Goal: Communication & Community: Answer question/provide support

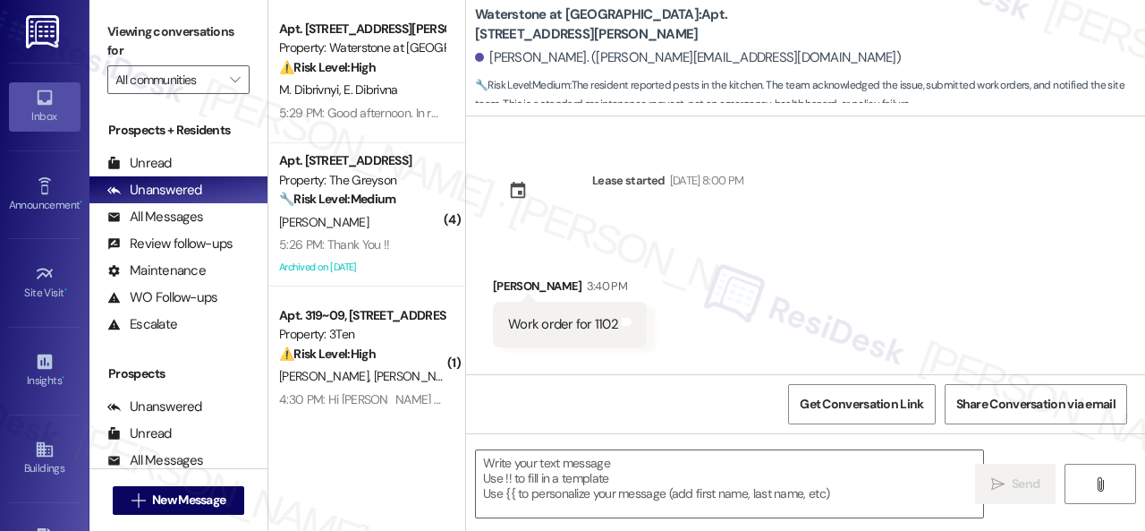
type textarea "Fetching suggested responses. Please feel free to read through the conversation…"
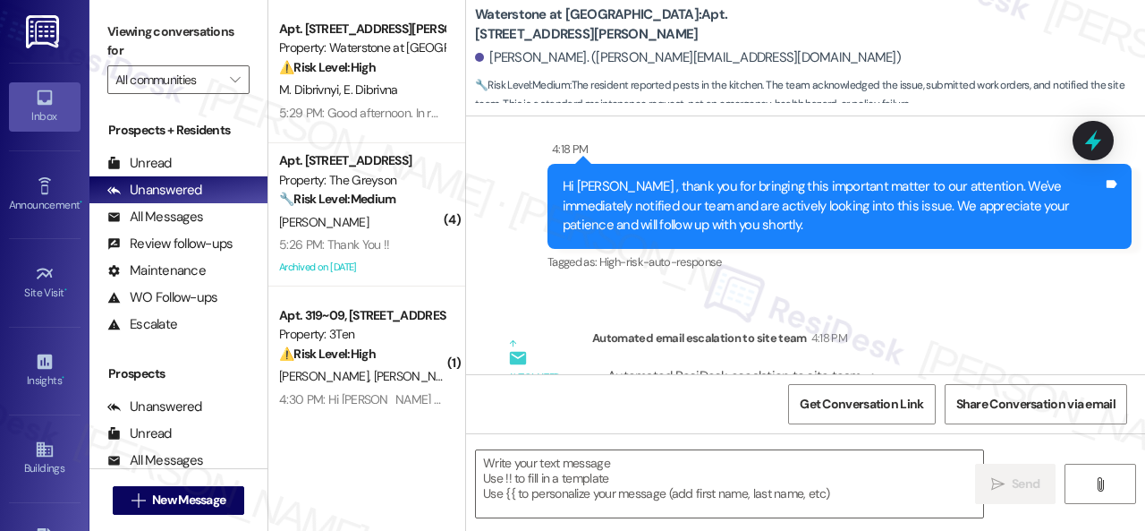
scroll to position [3898, 0]
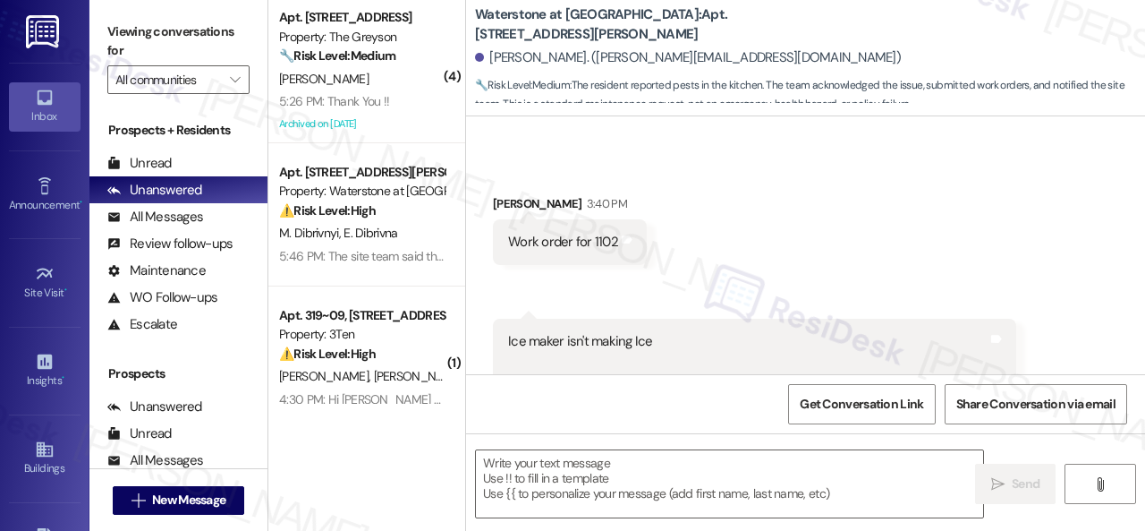
type textarea "Fetching suggested responses. Please feel free to read through the conversation…"
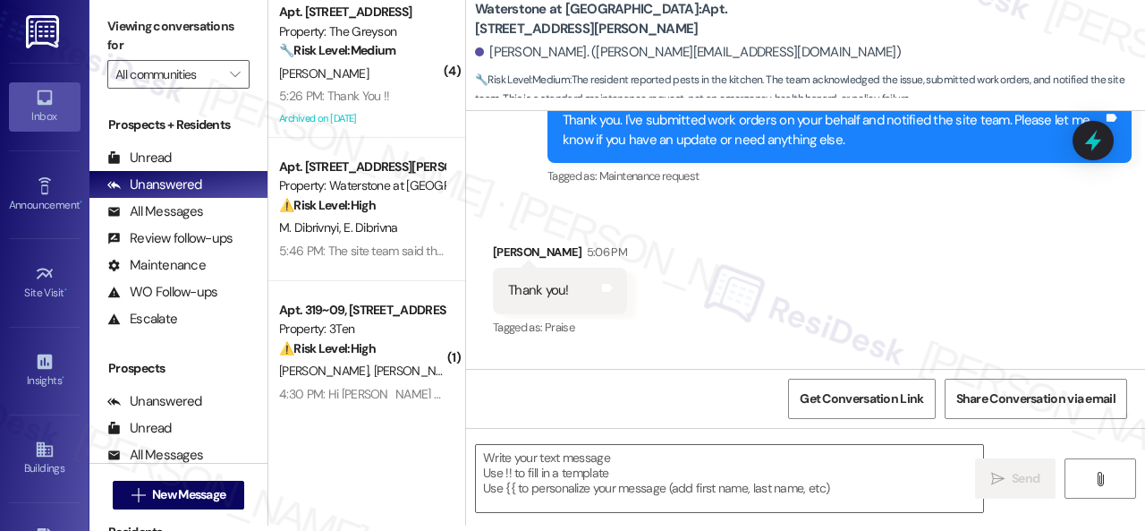
scroll to position [4793, 0]
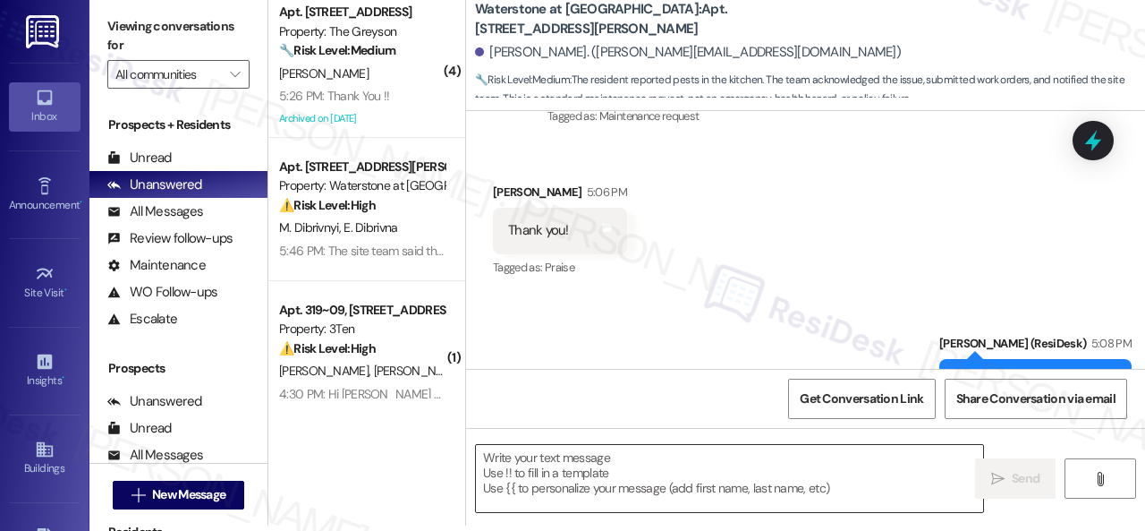
drag, startPoint x: 639, startPoint y: 475, endPoint x: 649, endPoint y: 477, distance: 10.0
click at [641, 477] on textarea at bounding box center [729, 478] width 507 height 67
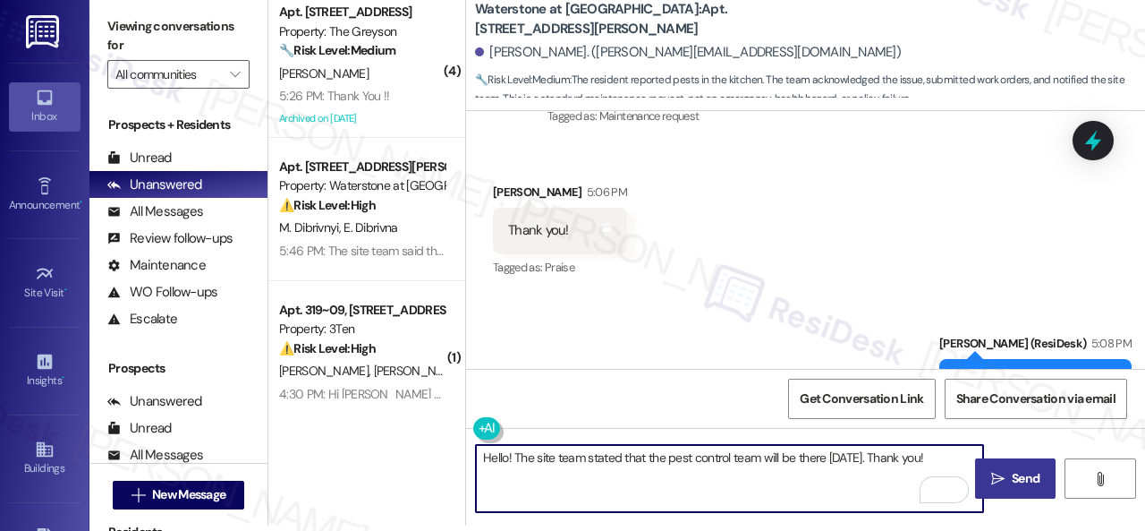
type textarea "Hello! The site team stated that the pest control team will be there [DATE]. Th…"
click at [991, 477] on icon "" at bounding box center [997, 479] width 13 height 14
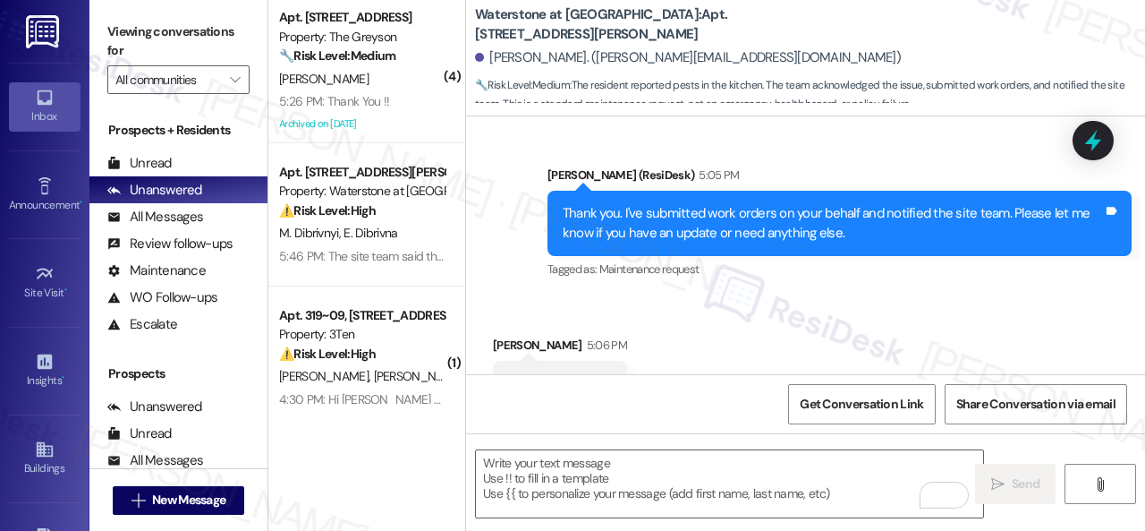
scroll to position [4641, 0]
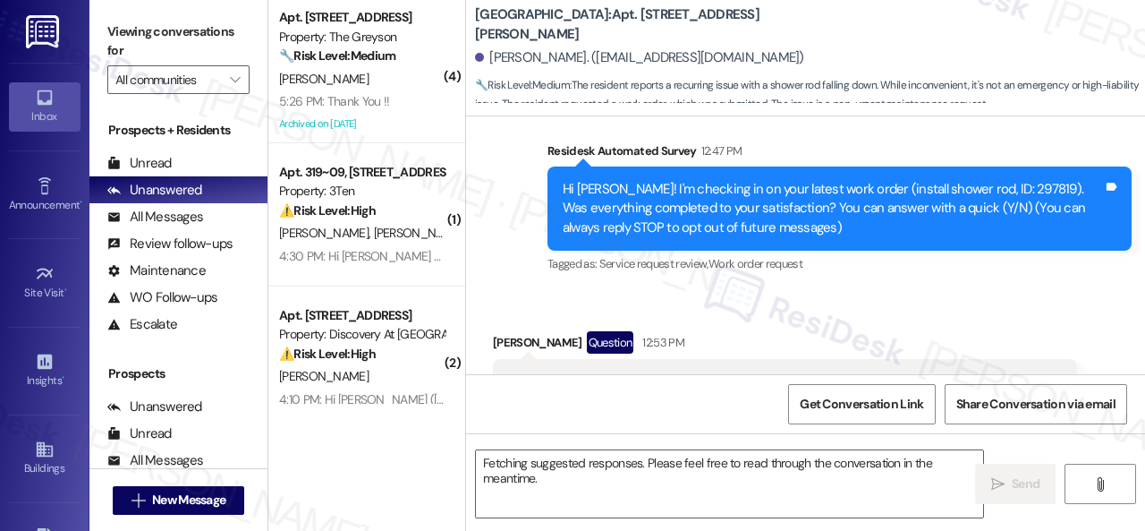
scroll to position [2340, 0]
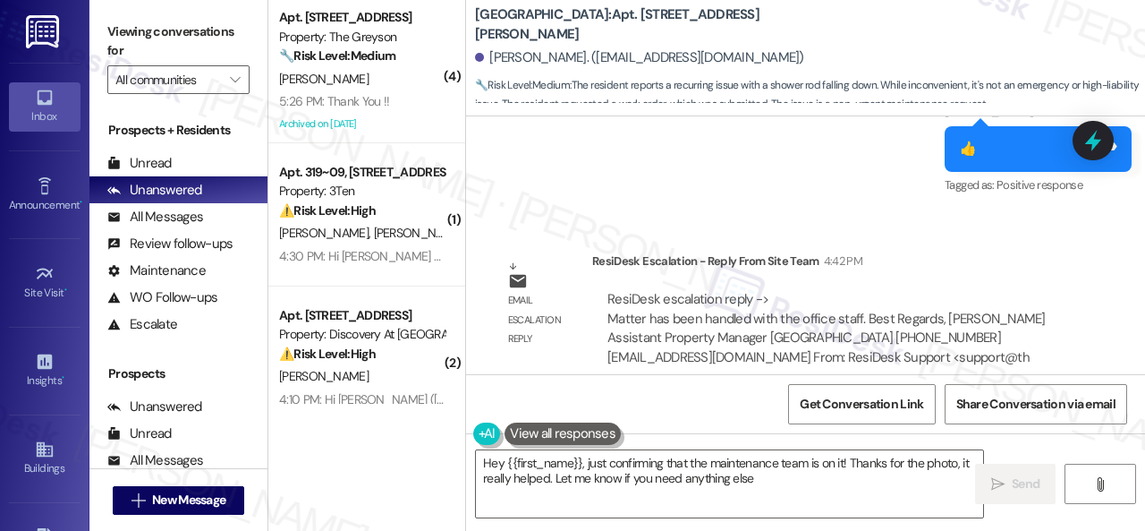
type textarea "Hey {{first_name}}, just confirming that the maintenance team is on it! Thanks …"
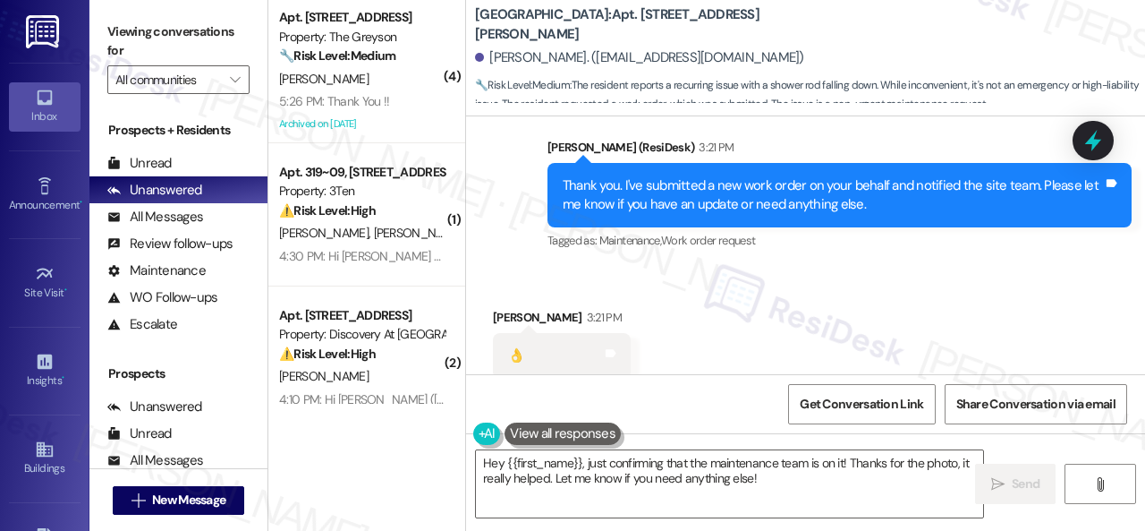
scroll to position [1714, 0]
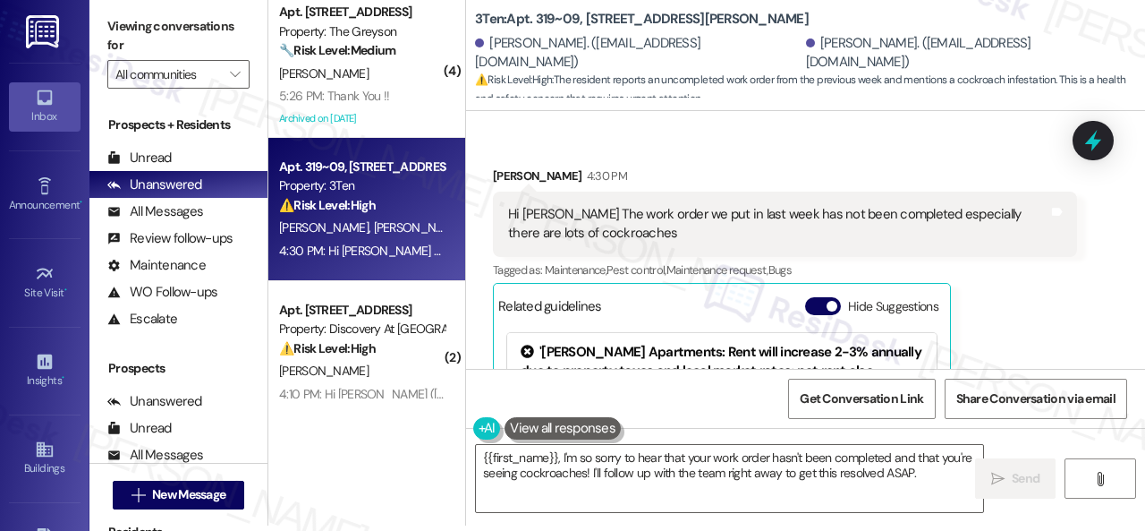
scroll to position [986, 0]
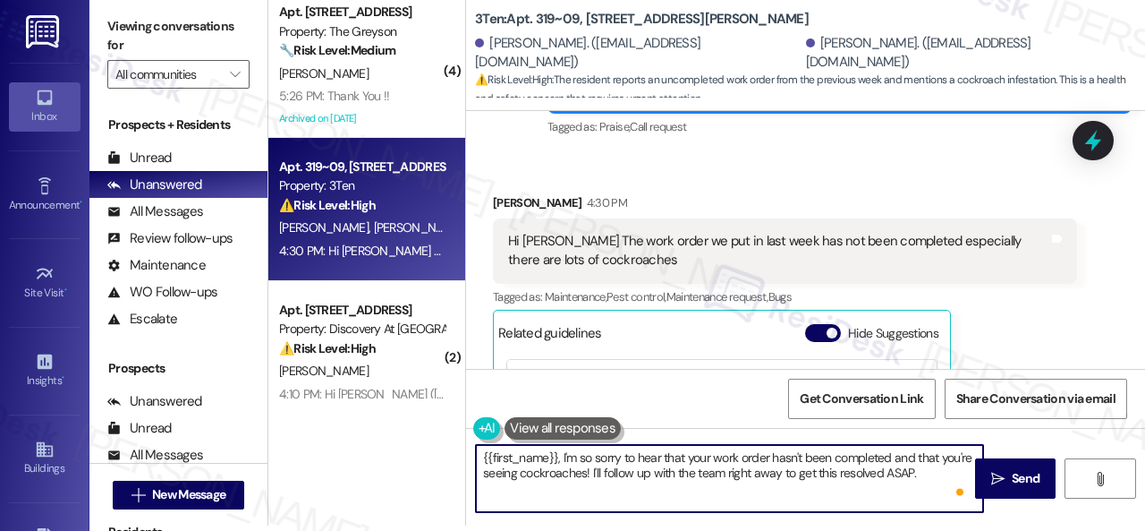
drag, startPoint x: 478, startPoint y: 455, endPoint x: 577, endPoint y: 447, distance: 99.7
click at [561, 454] on textarea "{{first_name}}, I'm so sorry to hear that your work order hasn't been completed…" at bounding box center [729, 478] width 507 height 67
click at [575, 457] on textarea "Hello Aparna! I'm so sorry to hear that your work order hasn't been completed a…" at bounding box center [729, 478] width 507 height 67
drag, startPoint x: 868, startPoint y: 459, endPoint x: 914, endPoint y: 472, distance: 47.3
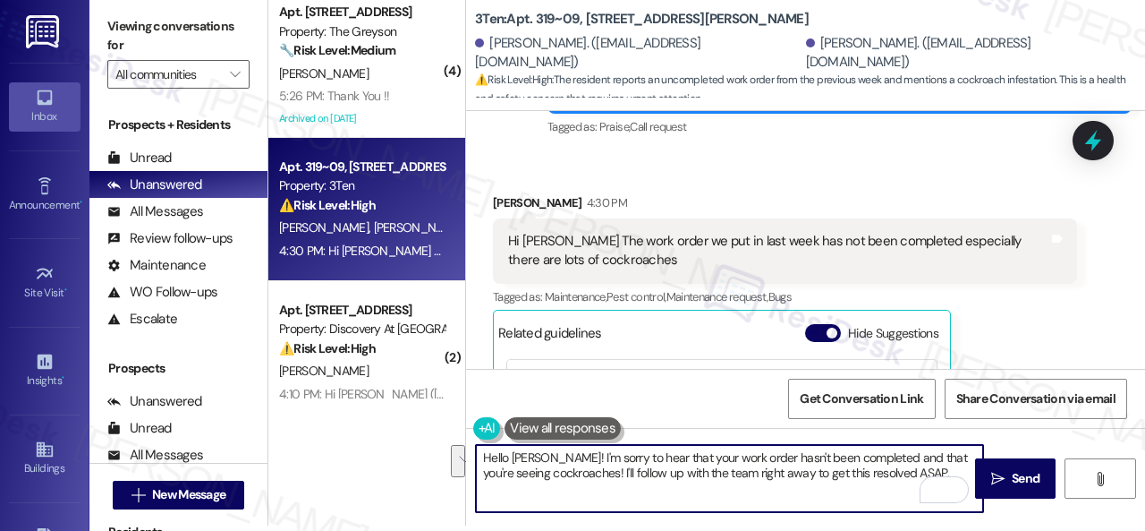
click at [914, 472] on textarea "Hello Aparna! I'm sorry to hear that your work order hasn't been completed and …" at bounding box center [729, 478] width 507 height 67
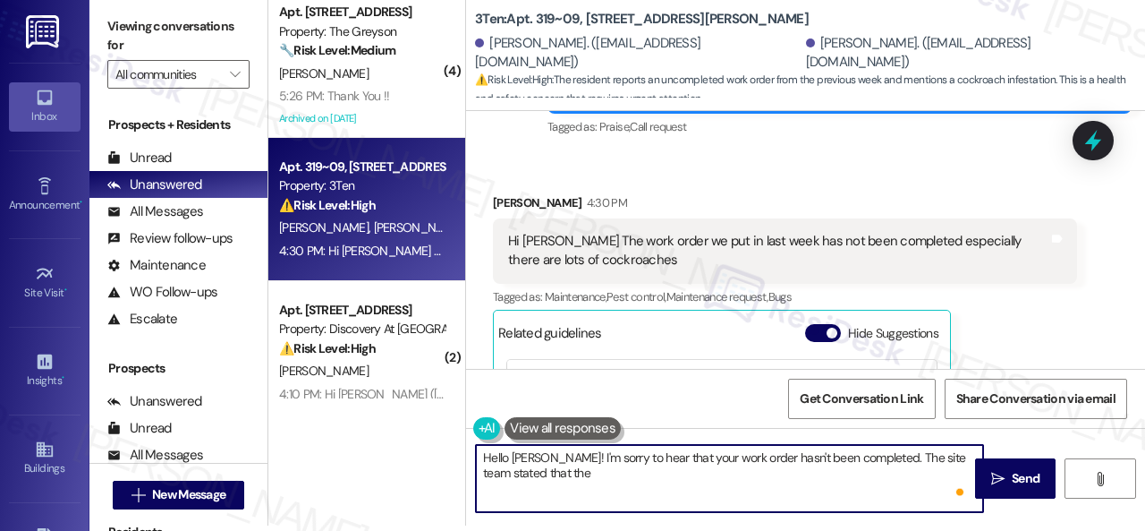
paste textarea "Pest control will be treating this building on 09/24/2025."
click at [549, 477] on textarea "Hello Aparna! I'm sorry to hear that your work order hasn't been completed. The…" at bounding box center [729, 478] width 507 height 67
click at [549, 475] on textarea "Hello Aparna! I'm sorry to hear that your work order hasn't been completed. The…" at bounding box center [729, 478] width 507 height 67
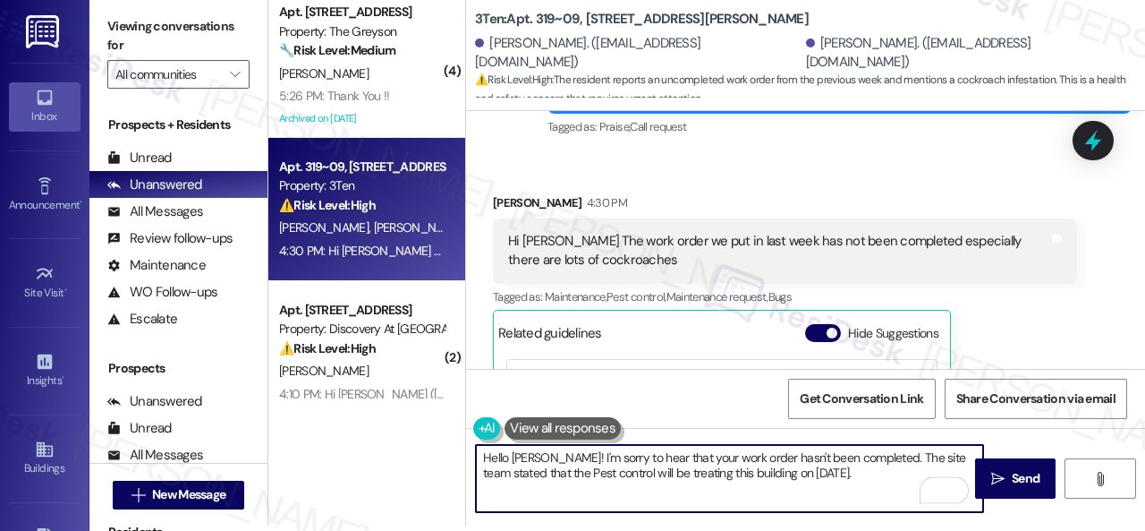
click at [549, 475] on textarea "Hello Aparna! I'm sorry to hear that your work order hasn't been completed. The…" at bounding box center [729, 478] width 507 height 67
click at [702, 473] on textarea "Hello Aparna! I'm sorry to hear that your work order hasn't been completed. The…" at bounding box center [729, 478] width 507 height 67
click at [847, 478] on textarea "Hello Aparna! I'm sorry to hear that your work order hasn't been completed. The…" at bounding box center [729, 478] width 507 height 67
type textarea "Hello Aparna! I'm sorry to hear that your work order hasn't been completed. The…"
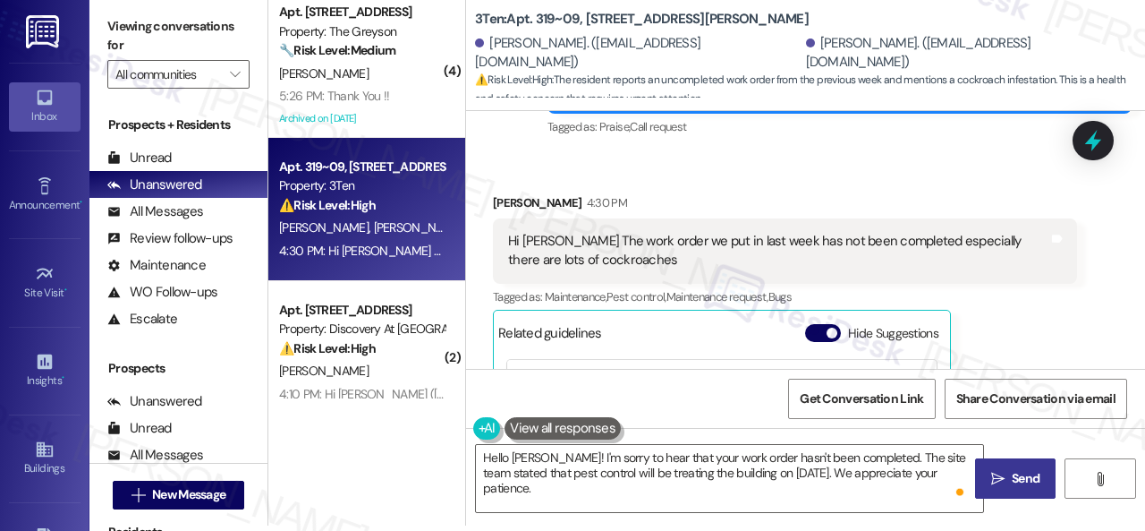
click at [1037, 489] on button " Send" at bounding box center [1015, 478] width 81 height 40
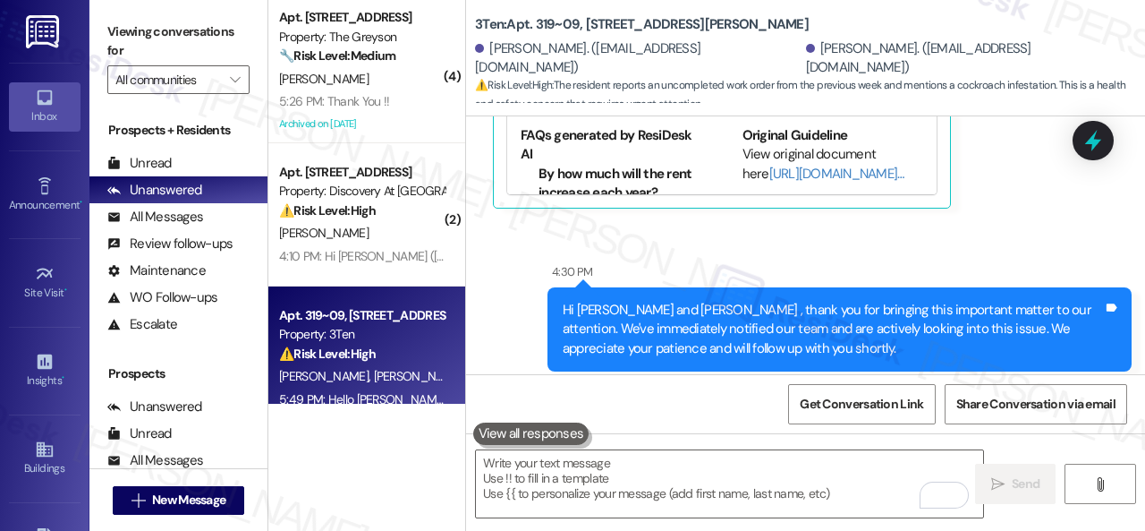
scroll to position [1328, 0]
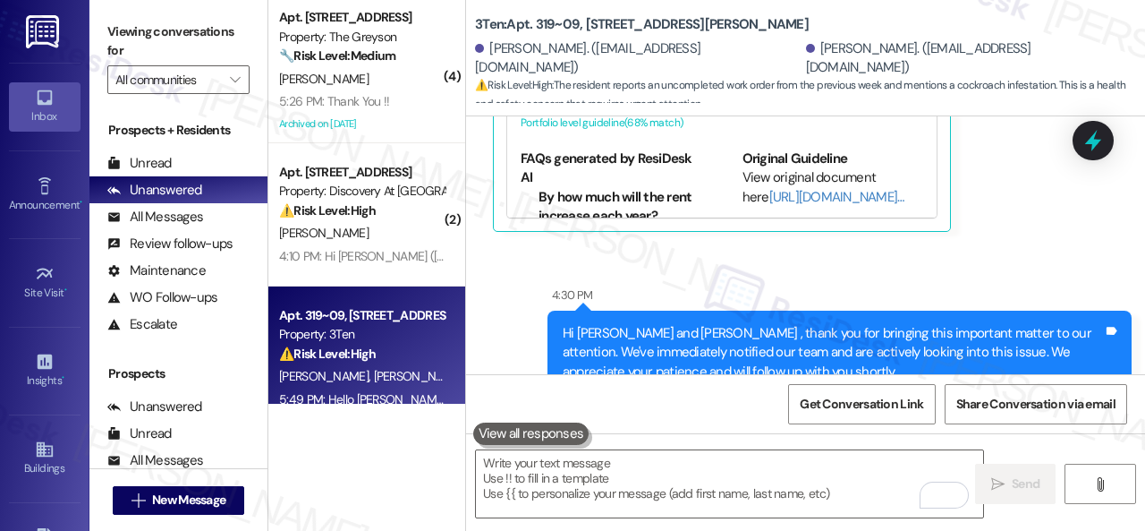
click at [379, 81] on div "[PERSON_NAME]" at bounding box center [361, 79] width 169 height 22
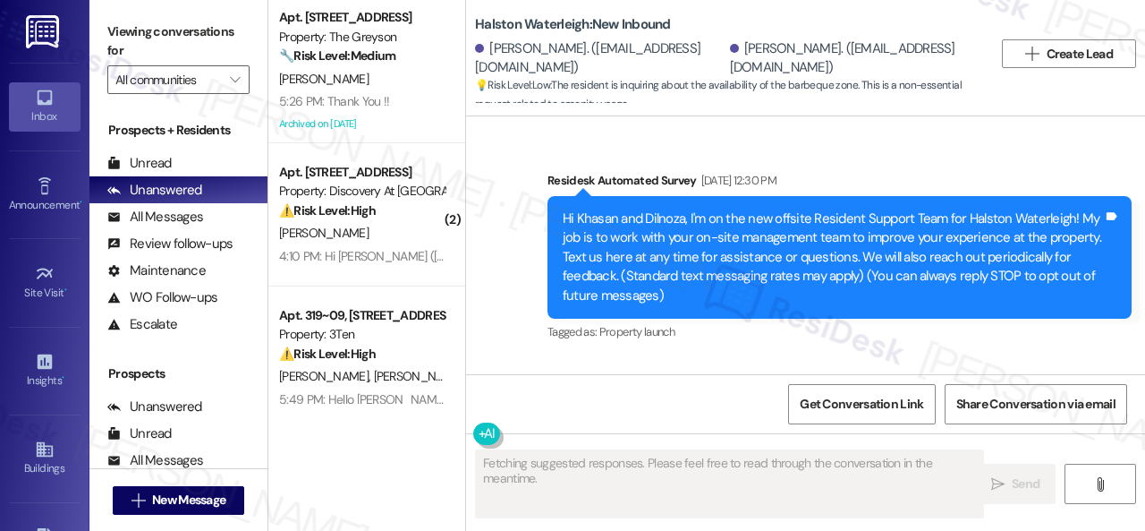
scroll to position [57966, 0]
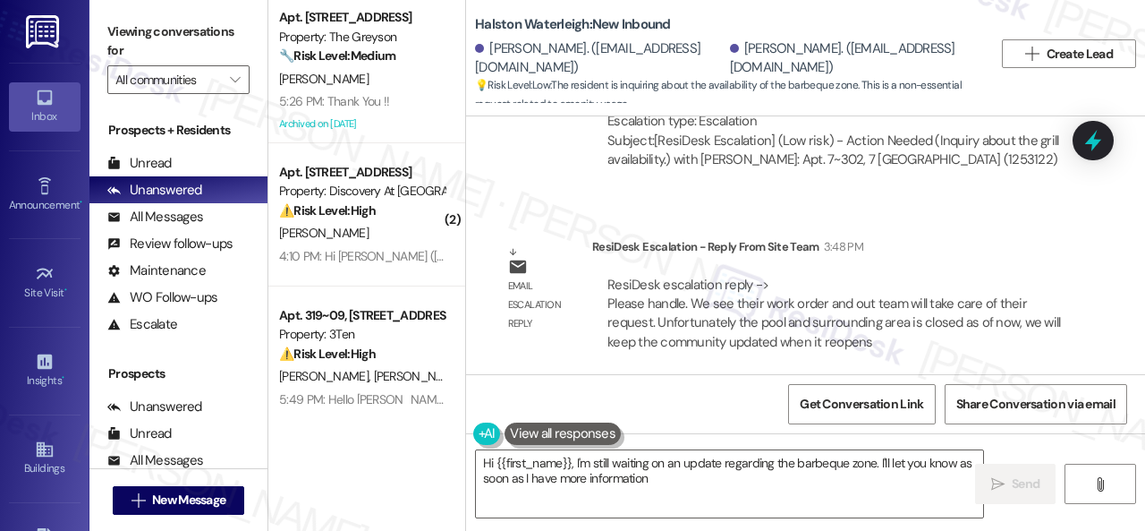
type textarea "Hi {{first_name}}, I'm still waiting on an update regarding the barbeque zone. …"
click at [1075, 405] on div "Email escalation reply ResiDesk Escalation - Reply From Site Team 4:41 PM ResiD…" at bounding box center [785, 483] width 611 height 156
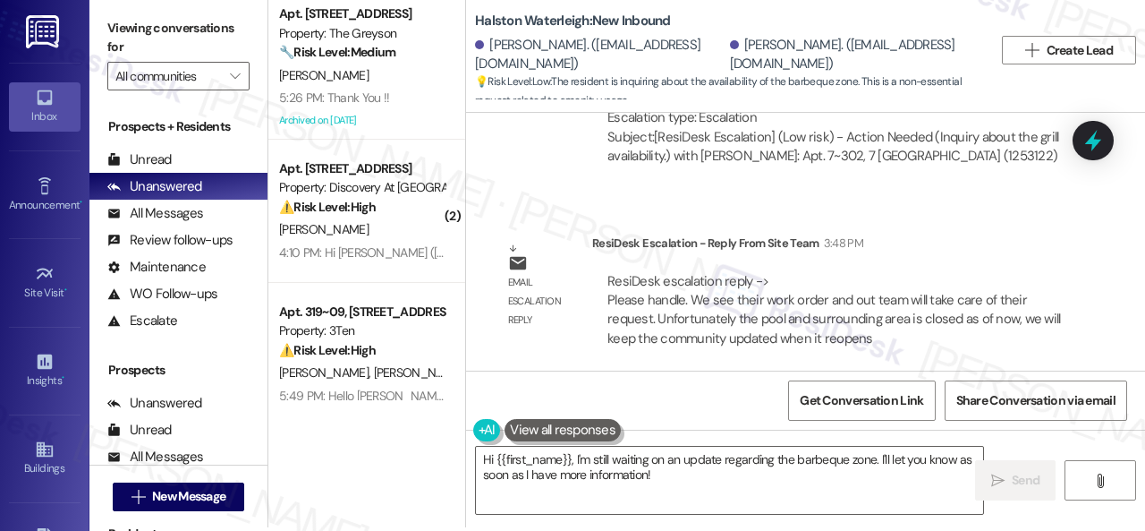
scroll to position [5, 0]
